Goal: Information Seeking & Learning: Learn about a topic

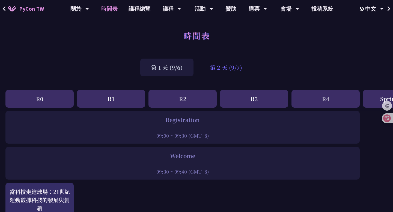
click at [226, 69] on div "第 2 天 (9/7)" at bounding box center [226, 68] width 54 height 18
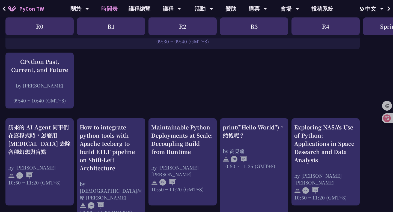
scroll to position [142, 0]
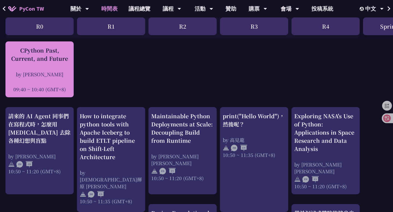
click at [65, 74] on div "by [PERSON_NAME]" at bounding box center [39, 74] width 63 height 7
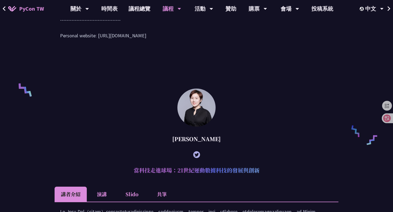
scroll to position [336, 0]
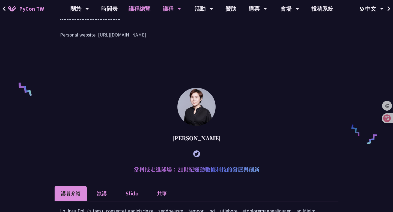
click at [133, 6] on link "議程總覽" at bounding box center [139, 8] width 33 height 17
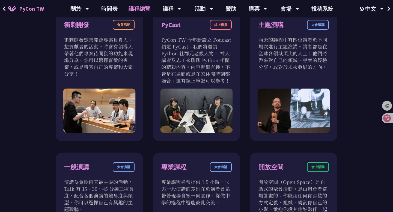
scroll to position [218, 0]
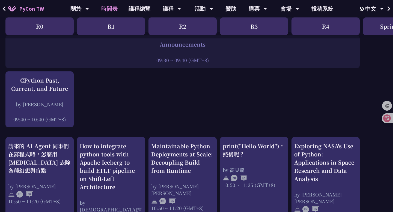
scroll to position [112, 0]
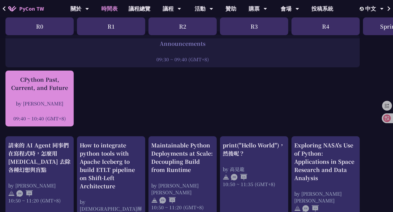
click at [68, 103] on div "by [PERSON_NAME]" at bounding box center [39, 103] width 63 height 7
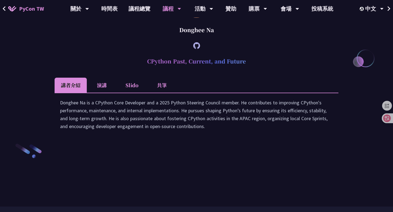
scroll to position [740, 0]
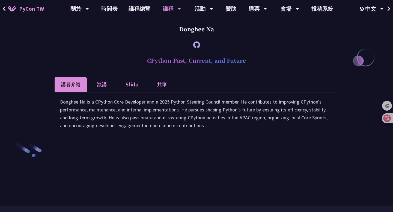
click at [161, 69] on h2 "CPython Past, Current, and Future" at bounding box center [197, 60] width 284 height 16
drag, startPoint x: 149, startPoint y: 109, endPoint x: 248, endPoint y: 106, distance: 99.2
click at [248, 69] on h2 "CPython Past, Current, and Future" at bounding box center [197, 60] width 284 height 16
copy h2 "CPython Past, Current, and Future"
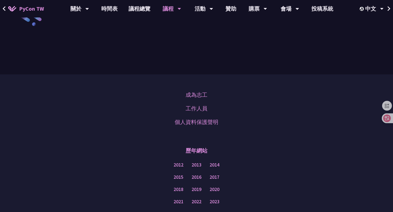
scroll to position [874, 0]
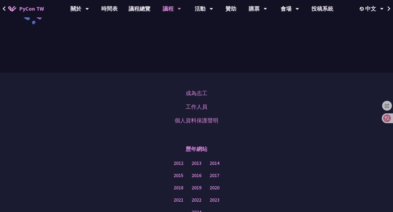
drag, startPoint x: 222, startPoint y: 94, endPoint x: 257, endPoint y: 89, distance: 34.8
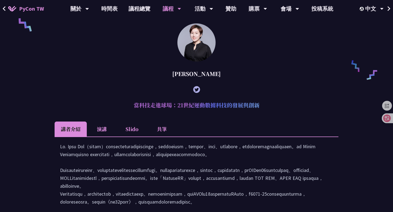
scroll to position [366, 0]
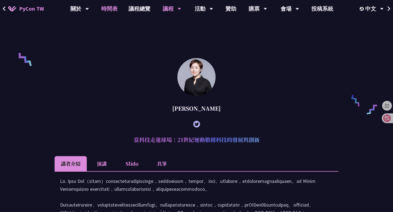
click at [115, 6] on link "時間表" at bounding box center [109, 8] width 27 height 17
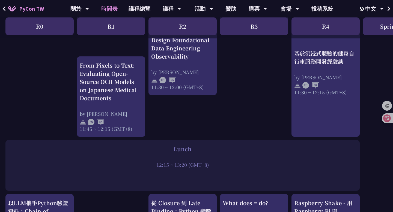
scroll to position [323, 187]
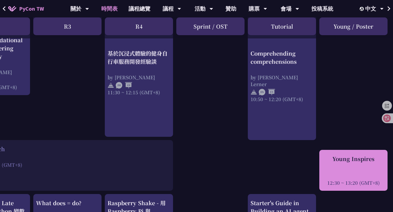
click at [353, 170] on div "Young Inspires 12:30 ~ 13:20 (GMT+8)" at bounding box center [353, 170] width 63 height 31
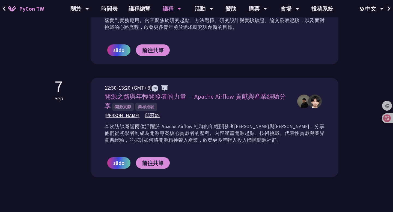
scroll to position [371, 0]
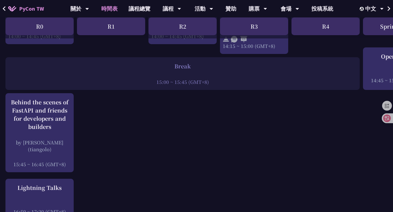
scroll to position [662, 0]
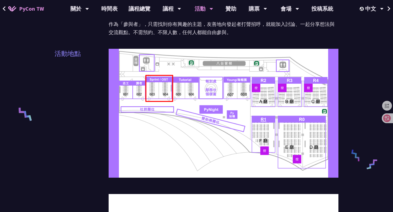
scroll to position [112, 0]
